Goal: Communication & Community: Participate in discussion

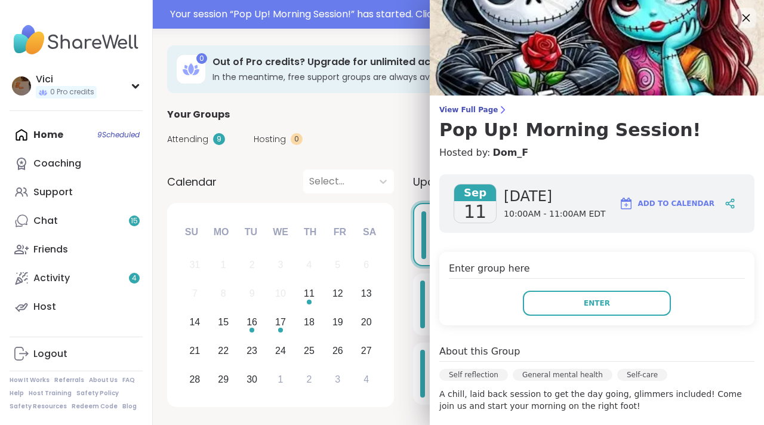
click at [738, 13] on icon at bounding box center [745, 17] width 15 height 15
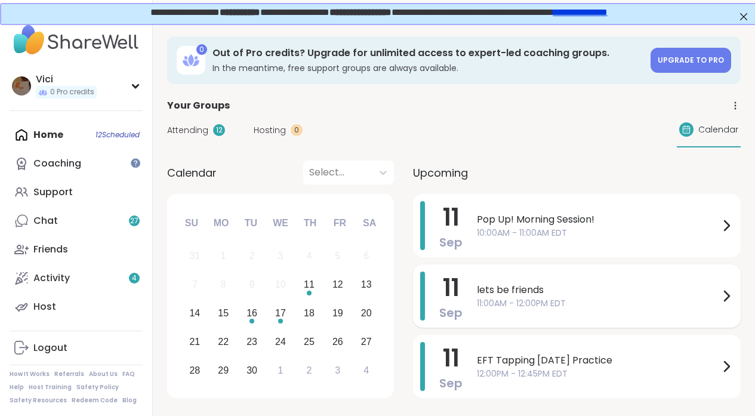
click at [523, 289] on span "lets be friends" at bounding box center [598, 290] width 242 height 14
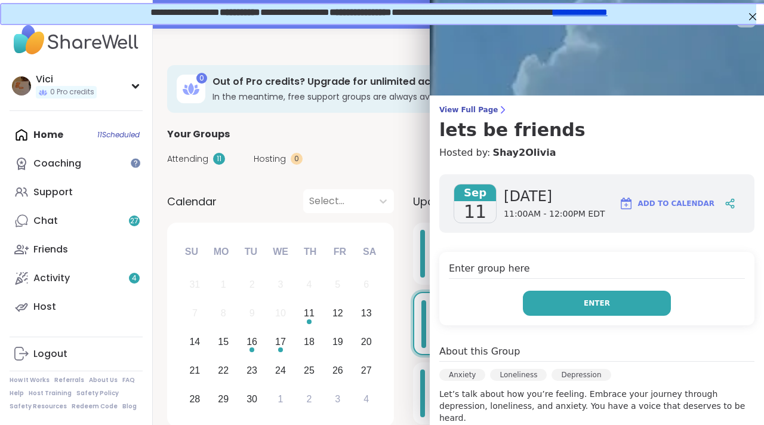
click at [557, 305] on button "Enter" at bounding box center [597, 303] width 148 height 25
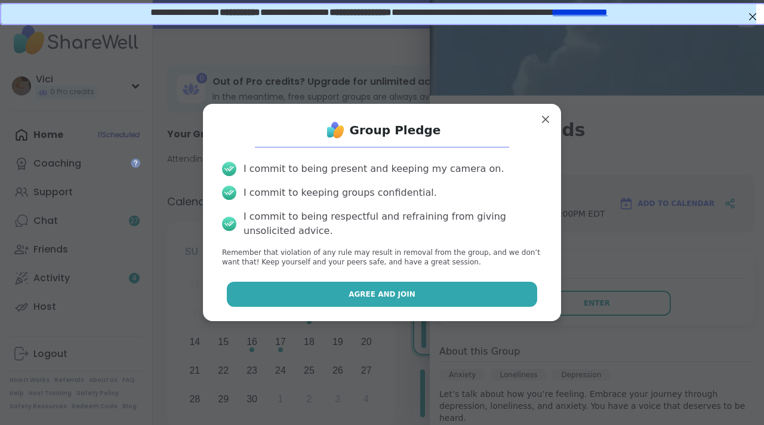
click at [438, 294] on button "Agree and Join" at bounding box center [382, 294] width 311 height 25
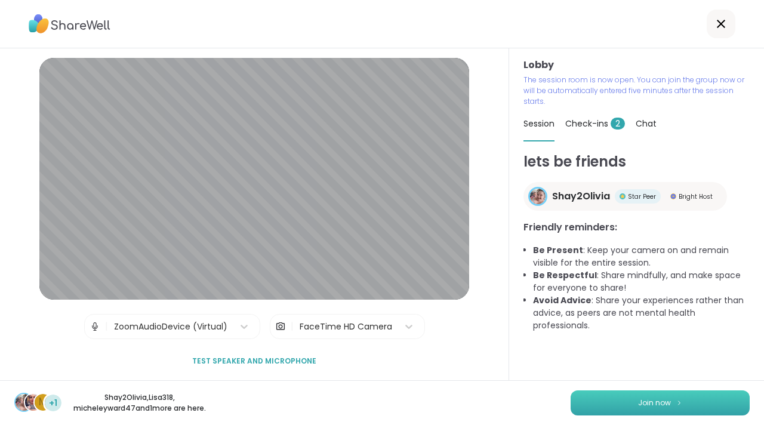
click at [631, 406] on button "Join now" at bounding box center [660, 402] width 179 height 25
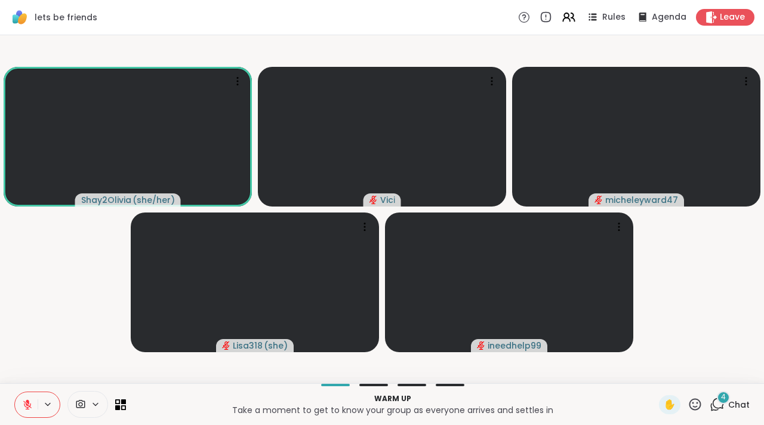
click at [35, 395] on button at bounding box center [26, 404] width 23 height 25
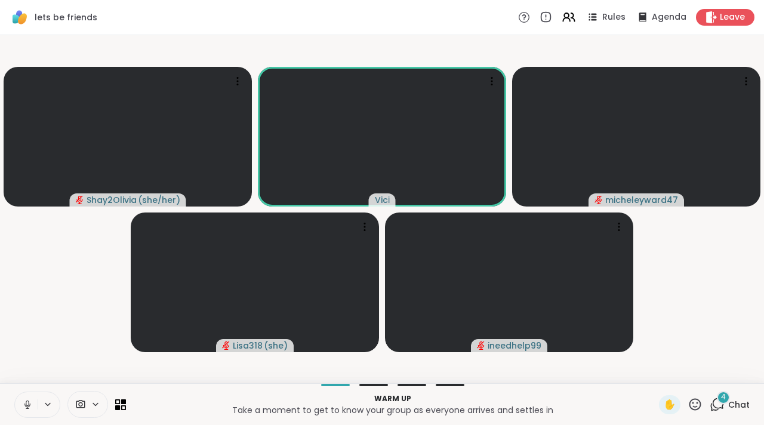
click at [33, 412] on button at bounding box center [26, 404] width 23 height 25
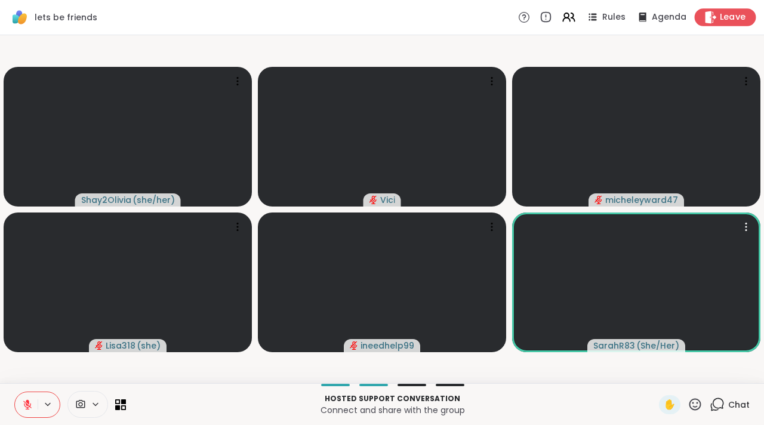
click at [720, 21] on span "Leave" at bounding box center [733, 17] width 26 height 13
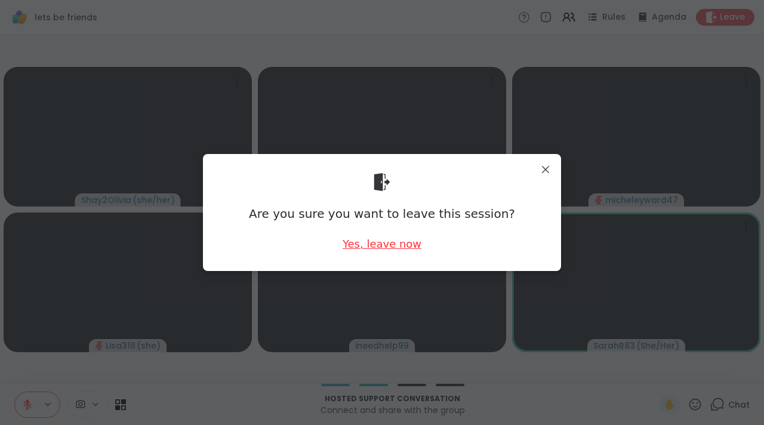
click at [384, 242] on div "Yes, leave now" at bounding box center [382, 243] width 79 height 15
